Goal: Task Accomplishment & Management: Manage account settings

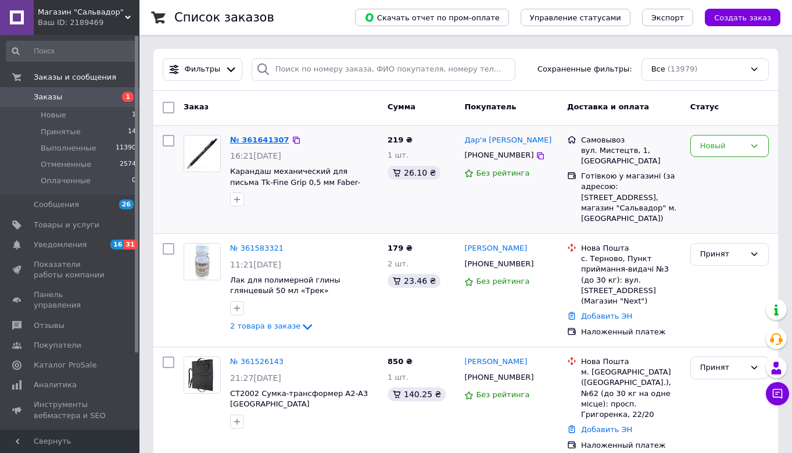
click at [273, 138] on link "№ 361641307" at bounding box center [259, 139] width 59 height 9
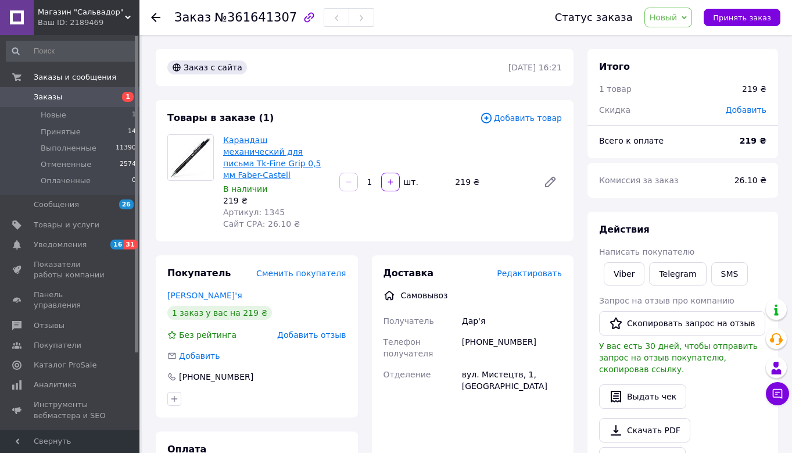
click at [274, 139] on link "Карандаш механический для письма Tk-Fine Grip 0,5 мм Faber-Castell" at bounding box center [272, 157] width 98 height 44
click at [687, 16] on icon at bounding box center [684, 17] width 5 height 5
click at [680, 40] on li "Принят" at bounding box center [676, 40] width 62 height 17
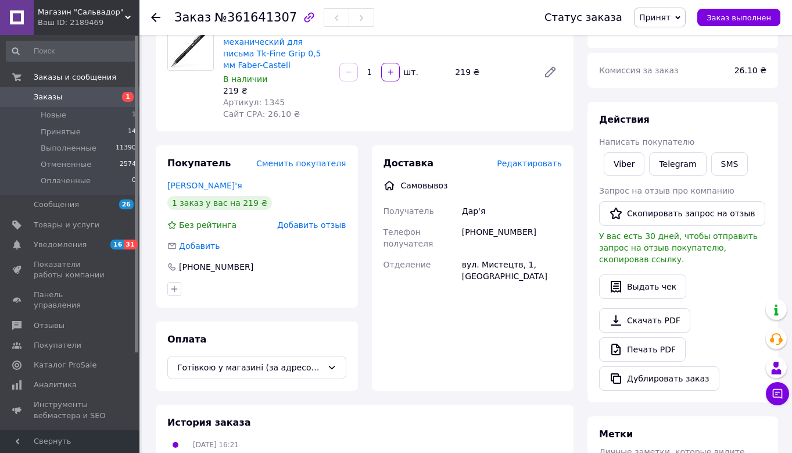
scroll to position [58, 0]
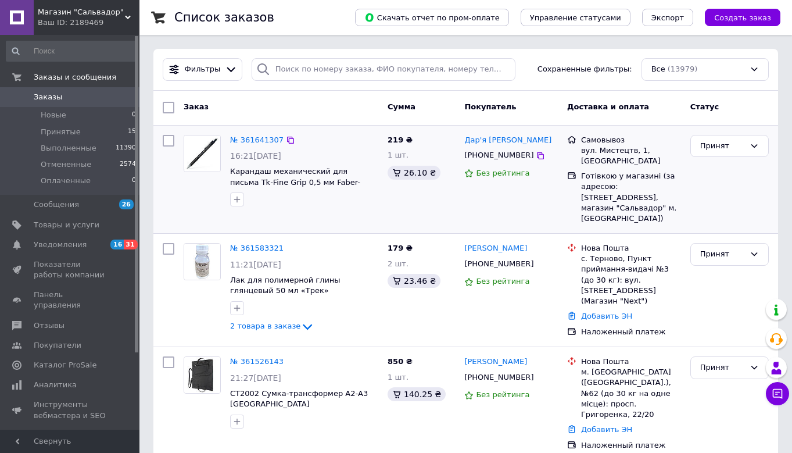
click at [259, 148] on div "№ 361641307 16:21, 12.09.2025 Карандаш механический для письма Tk-Fine Grip 0,5…" at bounding box center [305, 170] width 158 height 81
click at [262, 141] on link "№ 361641307" at bounding box center [256, 139] width 53 height 9
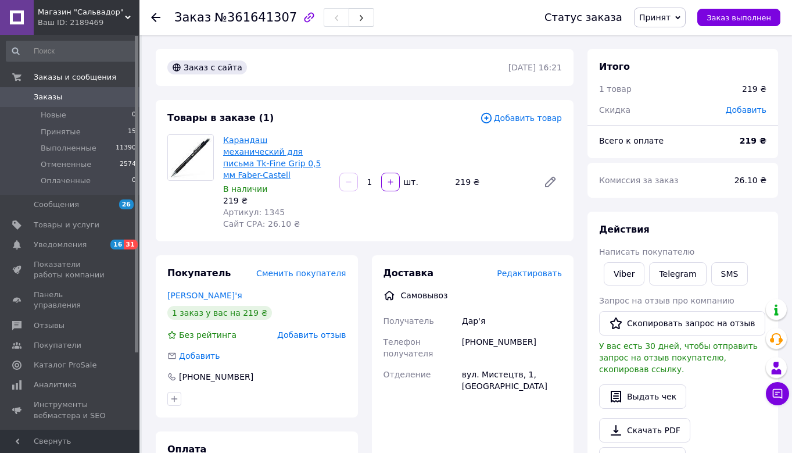
click at [254, 145] on link "Карандаш механический для письма Tk-Fine Grip 0,5 мм Faber-Castell" at bounding box center [272, 157] width 98 height 44
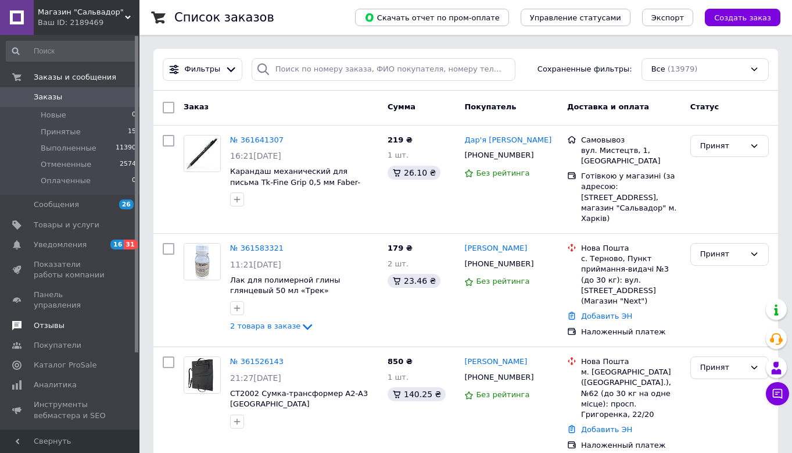
click at [51, 320] on span "Отзывы" at bounding box center [49, 325] width 31 height 10
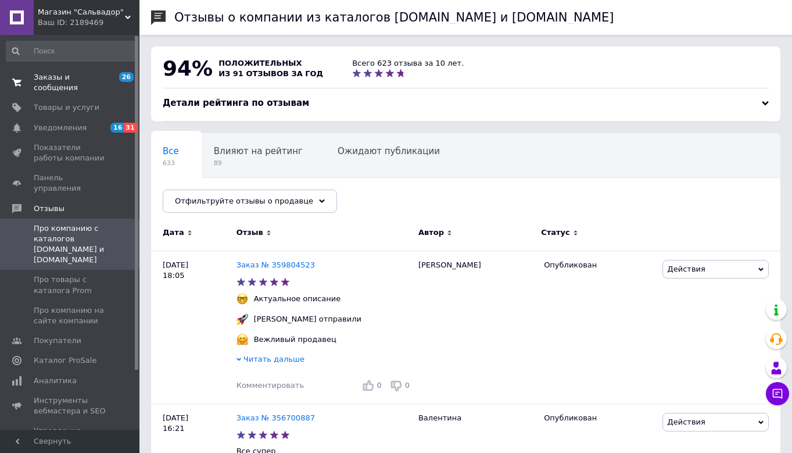
click at [44, 76] on span "Заказы и сообщения" at bounding box center [71, 82] width 74 height 21
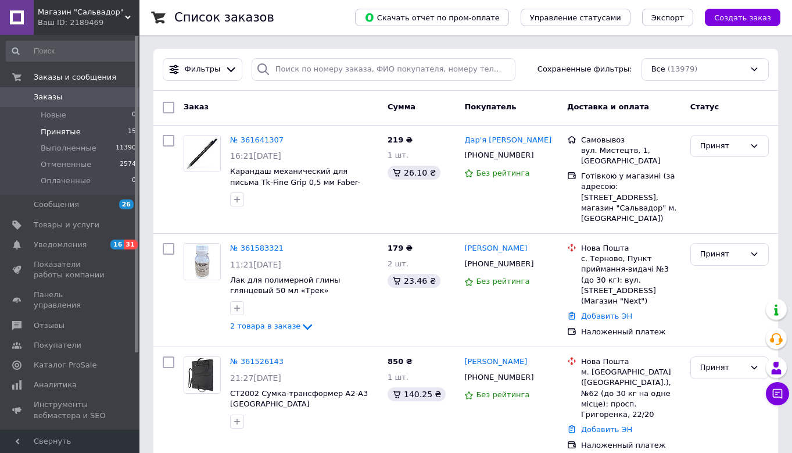
click at [59, 133] on span "Принятые" at bounding box center [61, 132] width 40 height 10
